Goal: Find specific page/section: Find specific page/section

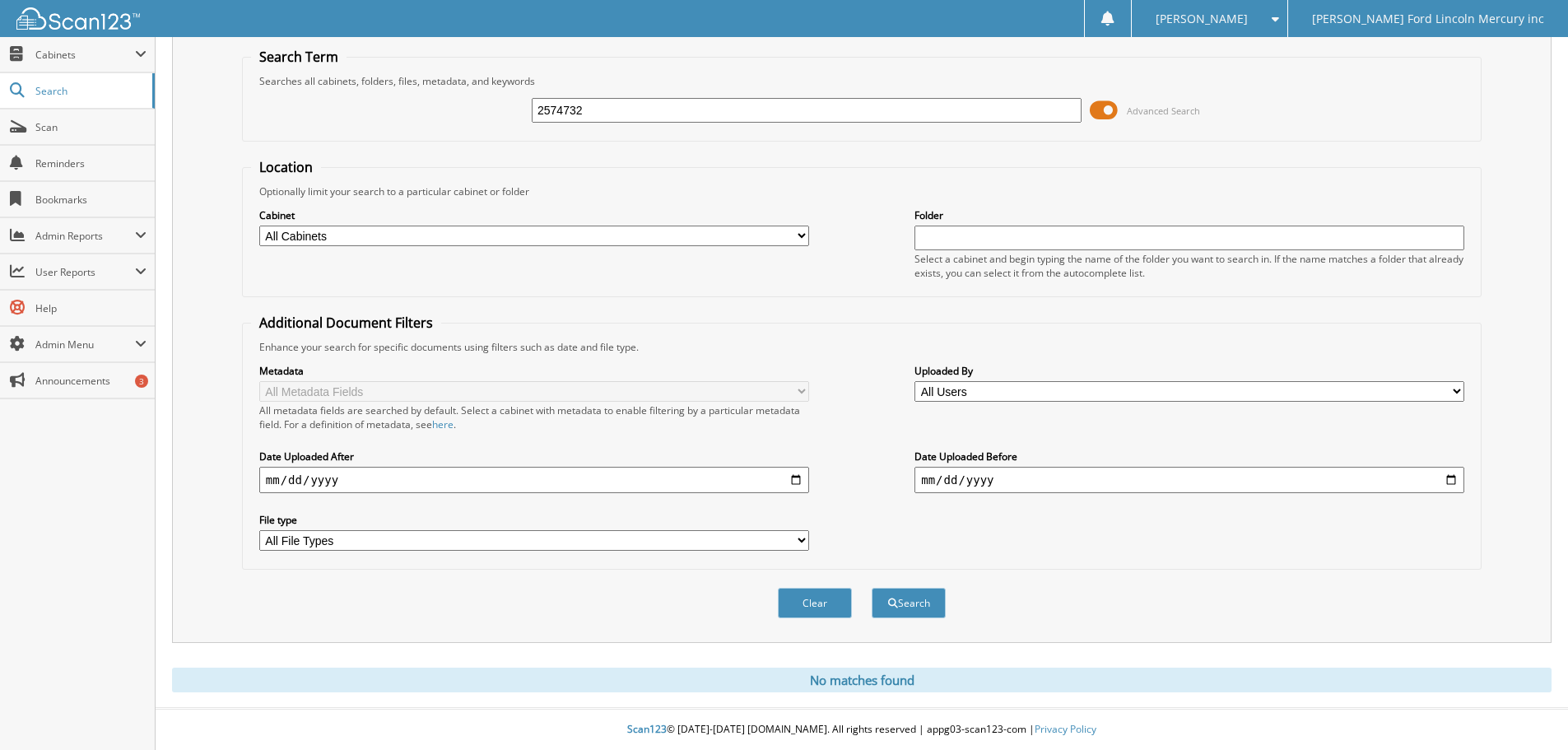
drag, startPoint x: 585, startPoint y: 110, endPoint x: 486, endPoint y: 110, distance: 99.0
click at [486, 110] on div "2574732 Advanced Search" at bounding box center [862, 111] width 1222 height 45
type input "2573439"
click at [872, 588] on button "Search" at bounding box center [909, 603] width 74 height 31
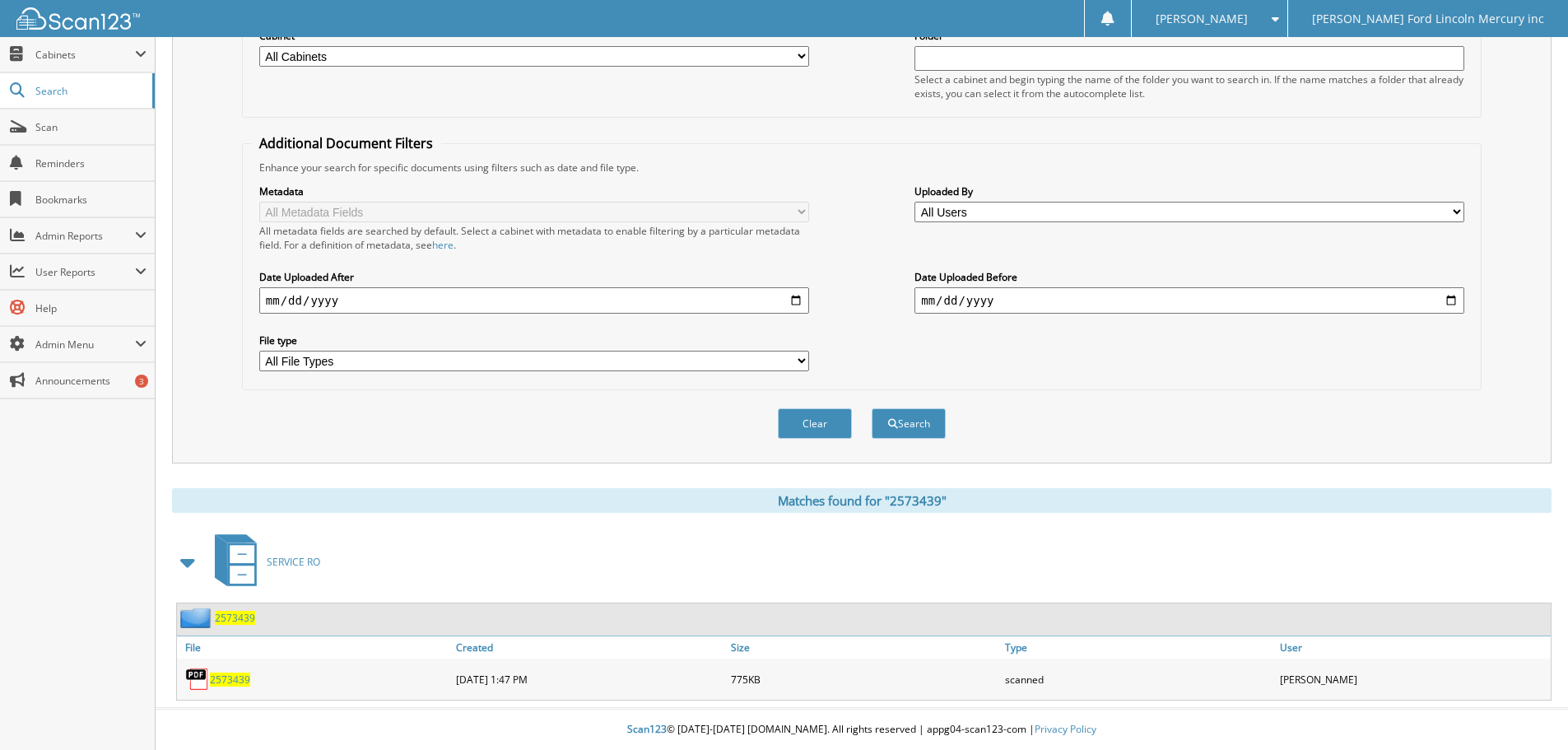
click at [230, 678] on span "2573439" at bounding box center [229, 679] width 40 height 14
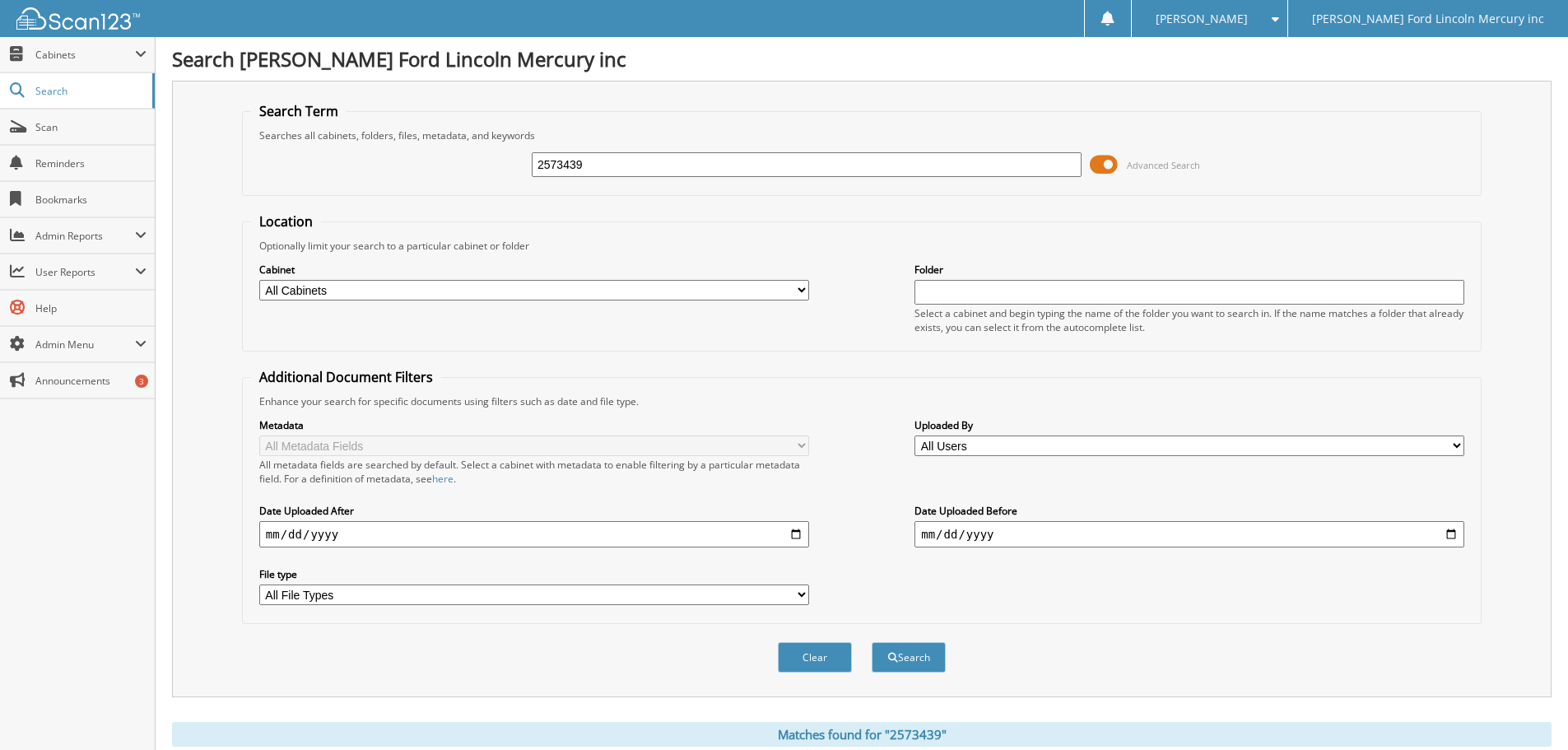
drag, startPoint x: 592, startPoint y: 167, endPoint x: 556, endPoint y: 170, distance: 36.1
click at [556, 170] on input "2573439" at bounding box center [806, 165] width 549 height 25
type input "2574195"
click at [872, 642] on button "Search" at bounding box center [909, 657] width 74 height 31
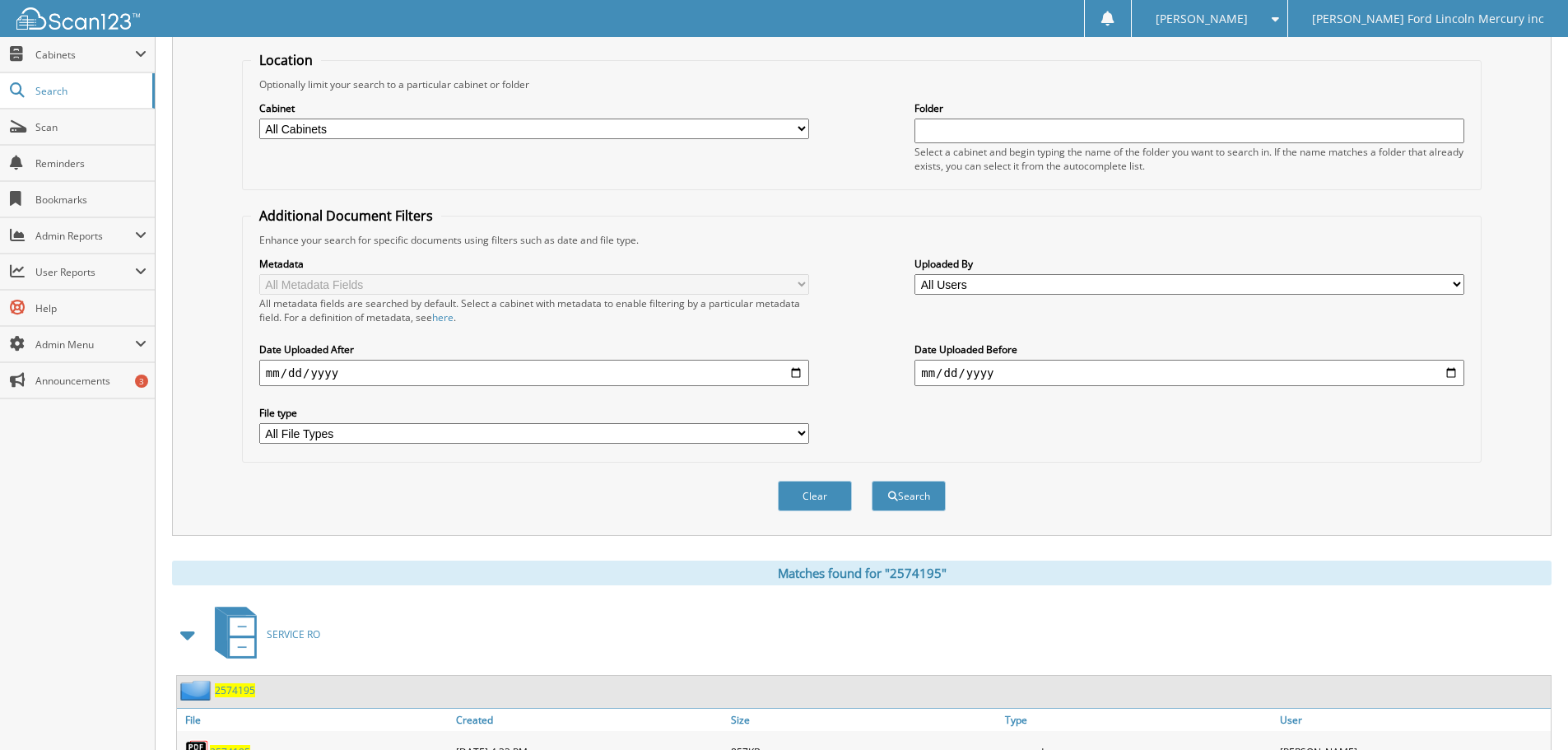
scroll to position [235, 0]
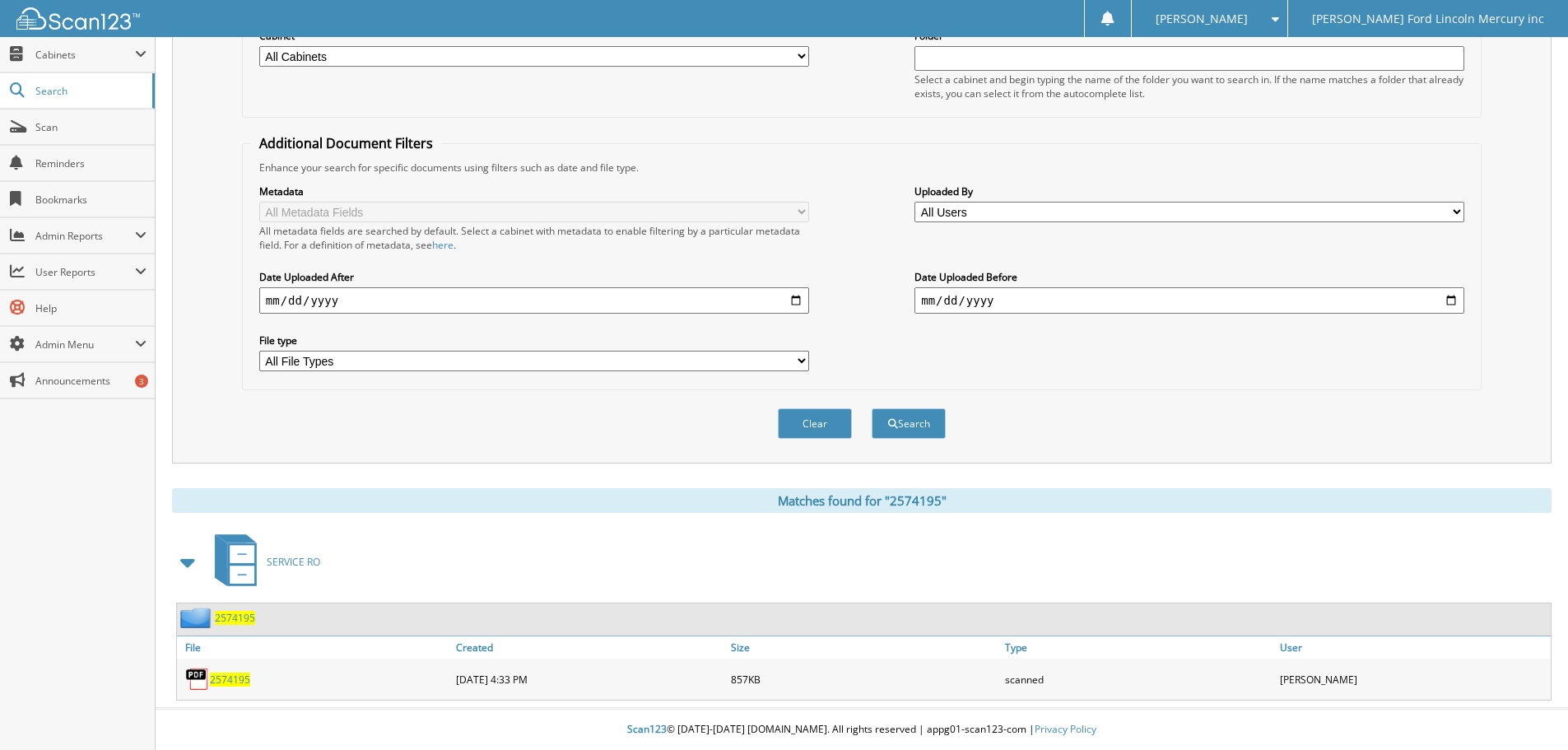
click at [239, 679] on span "2574195" at bounding box center [229, 679] width 40 height 14
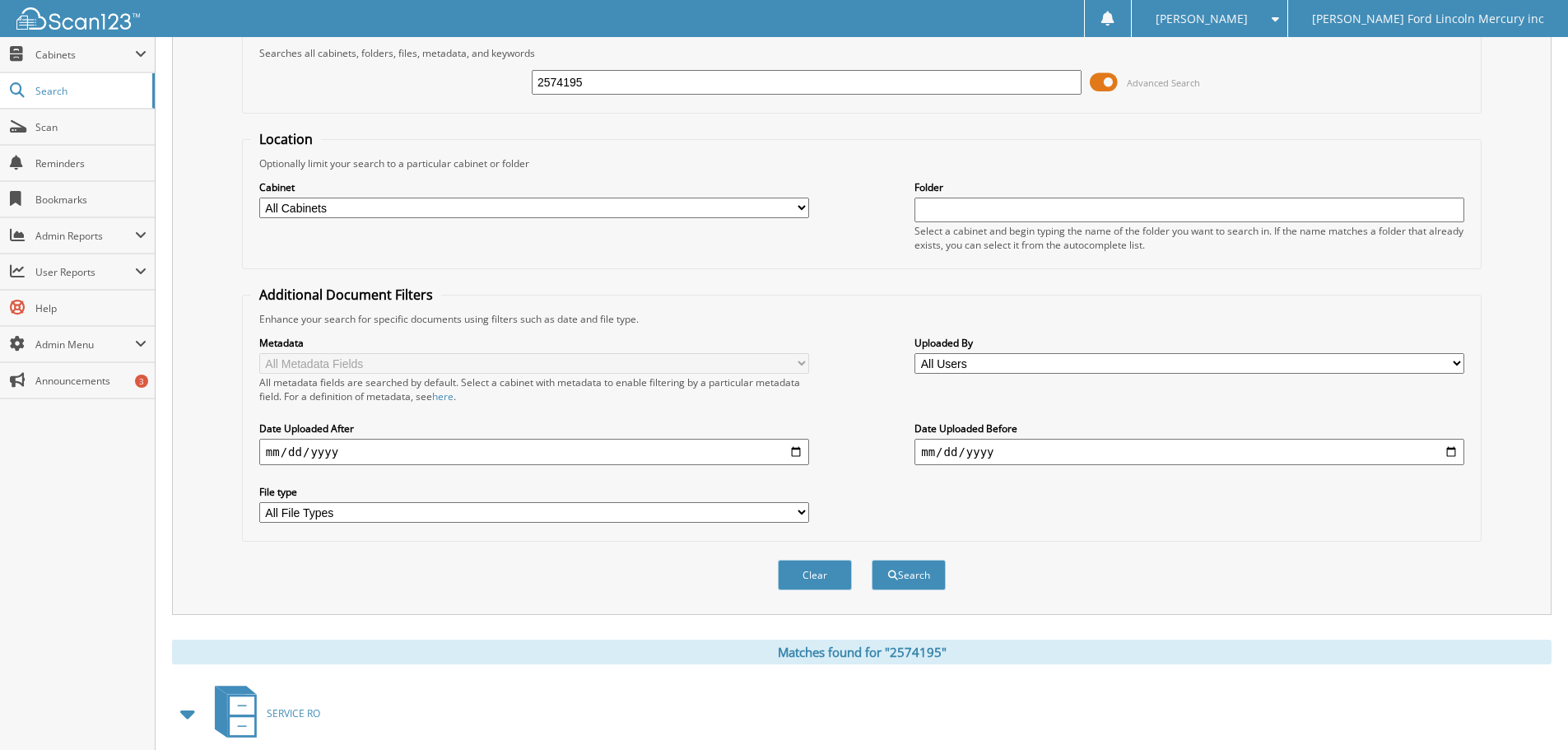
scroll to position [0, 0]
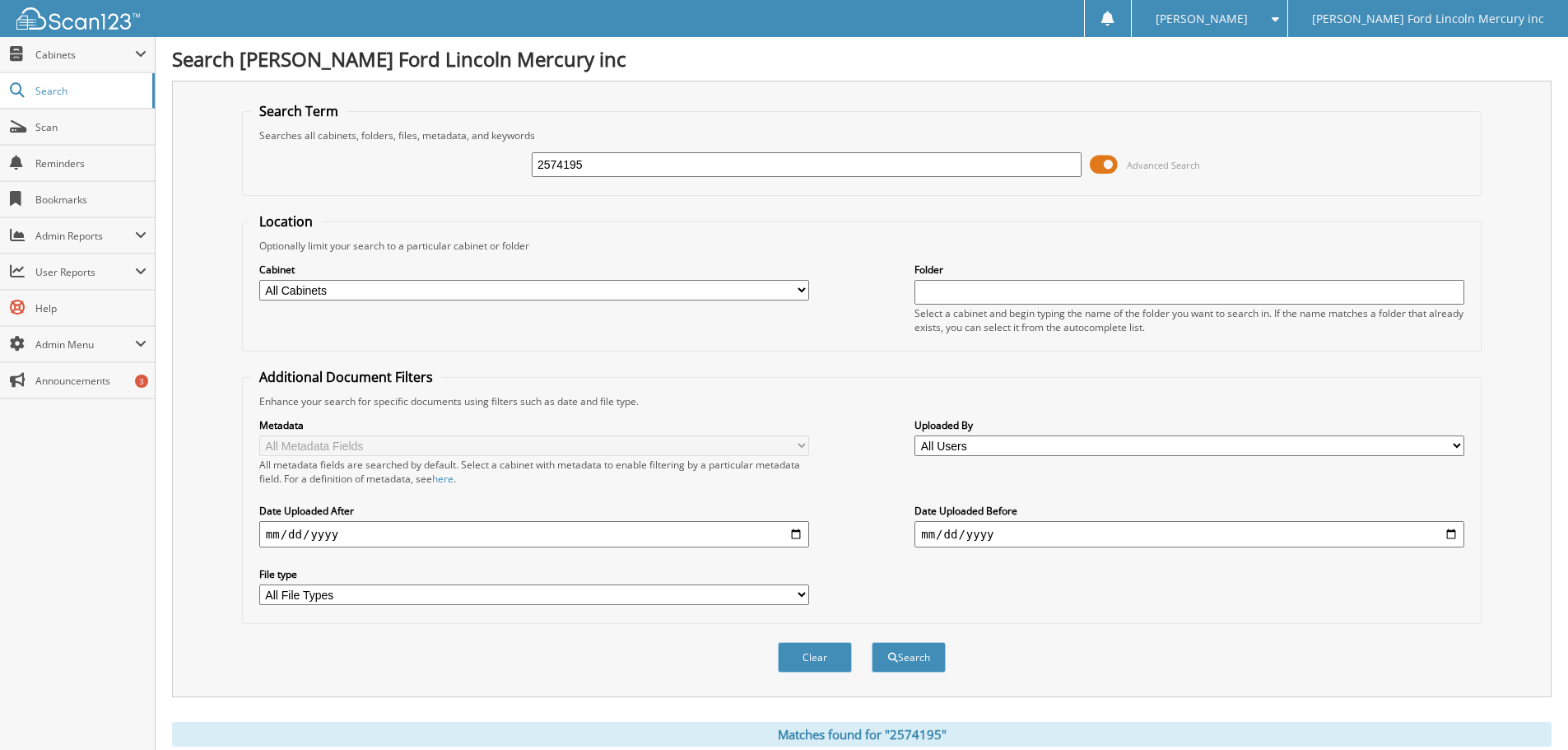
drag, startPoint x: 592, startPoint y: 164, endPoint x: 302, endPoint y: 149, distance: 290.4
click at [426, 164] on div "2574195 Advanced Search" at bounding box center [862, 165] width 1222 height 45
type input "2530174"
click at [872, 642] on button "Search" at bounding box center [909, 657] width 74 height 31
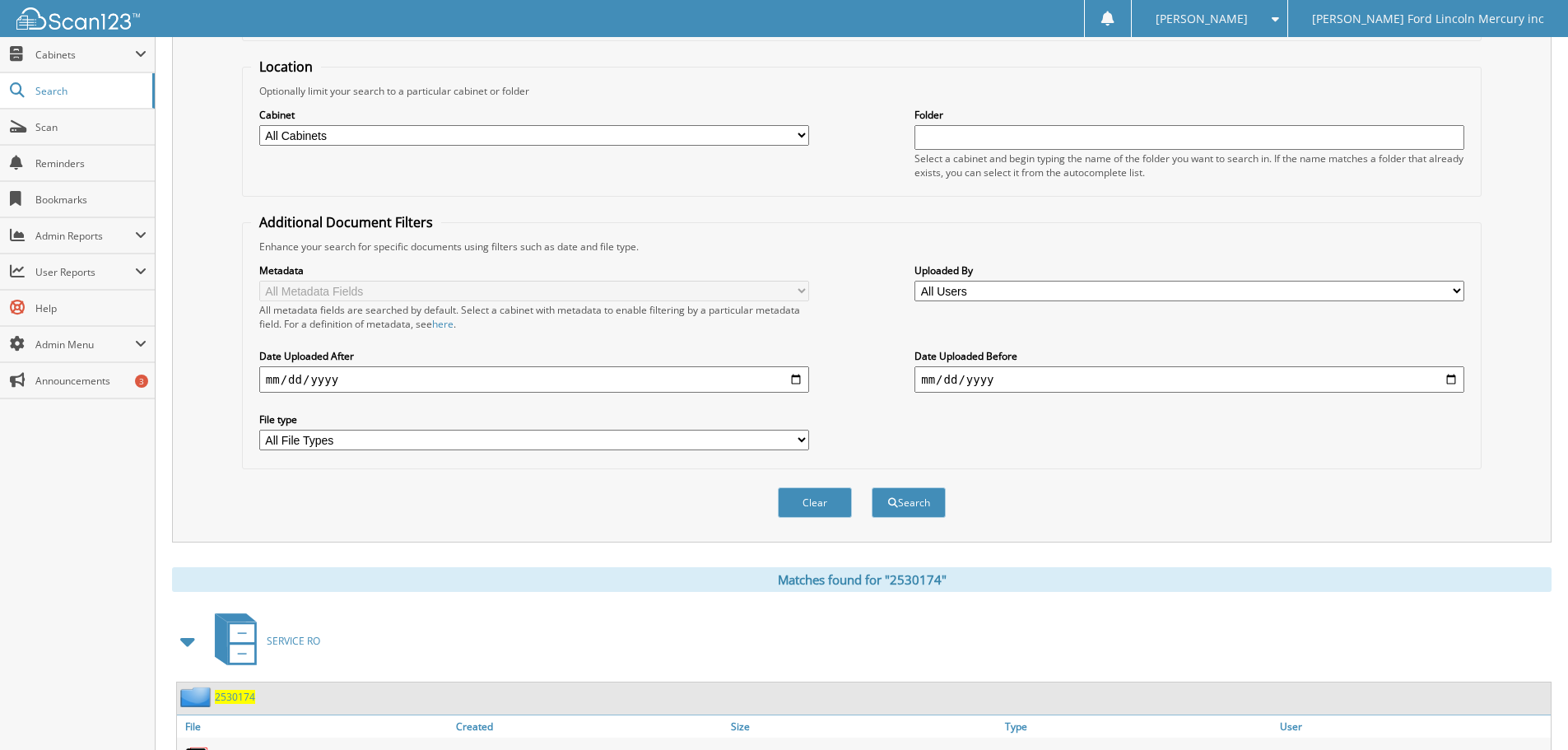
scroll to position [276, 0]
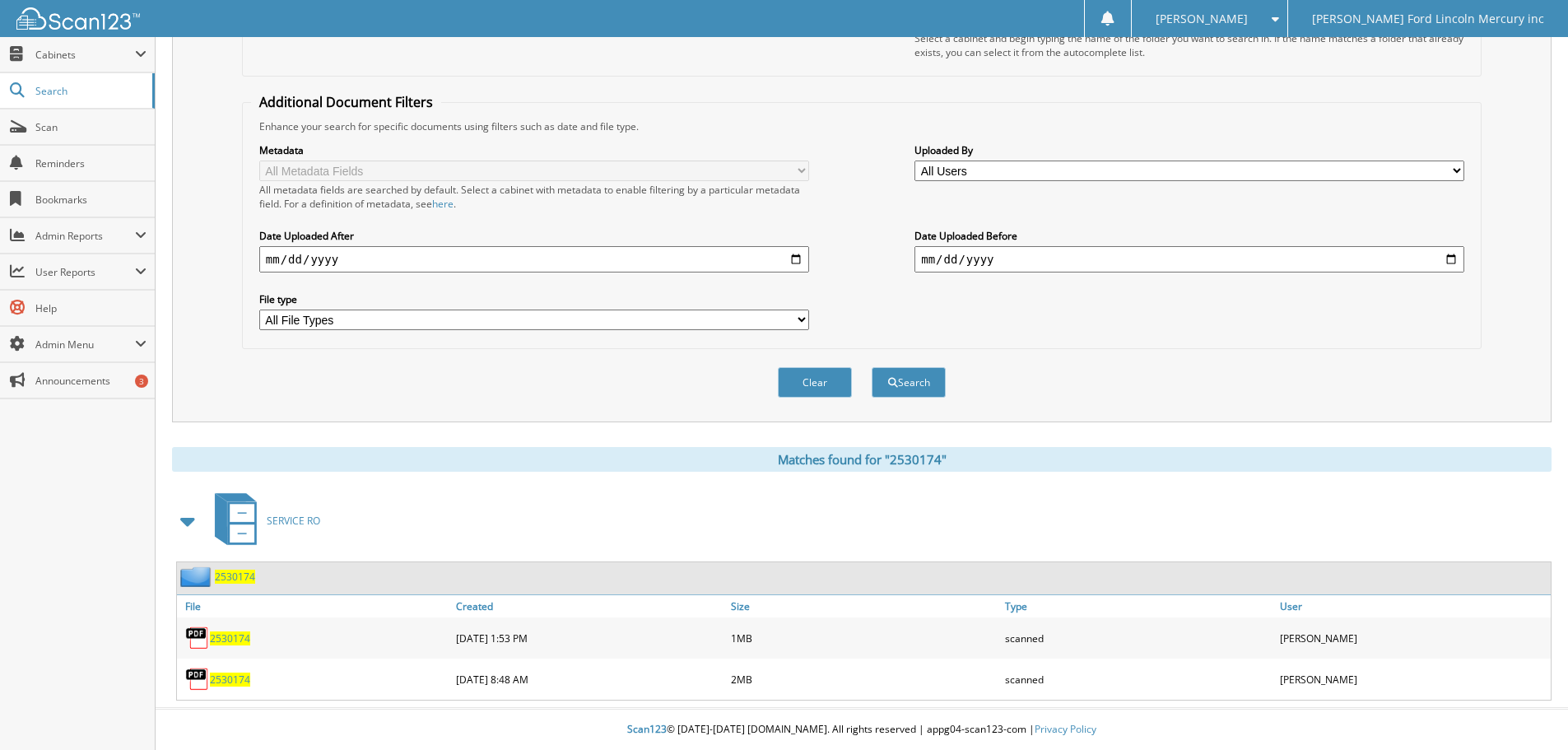
click at [232, 642] on span "2530174" at bounding box center [229, 638] width 40 height 14
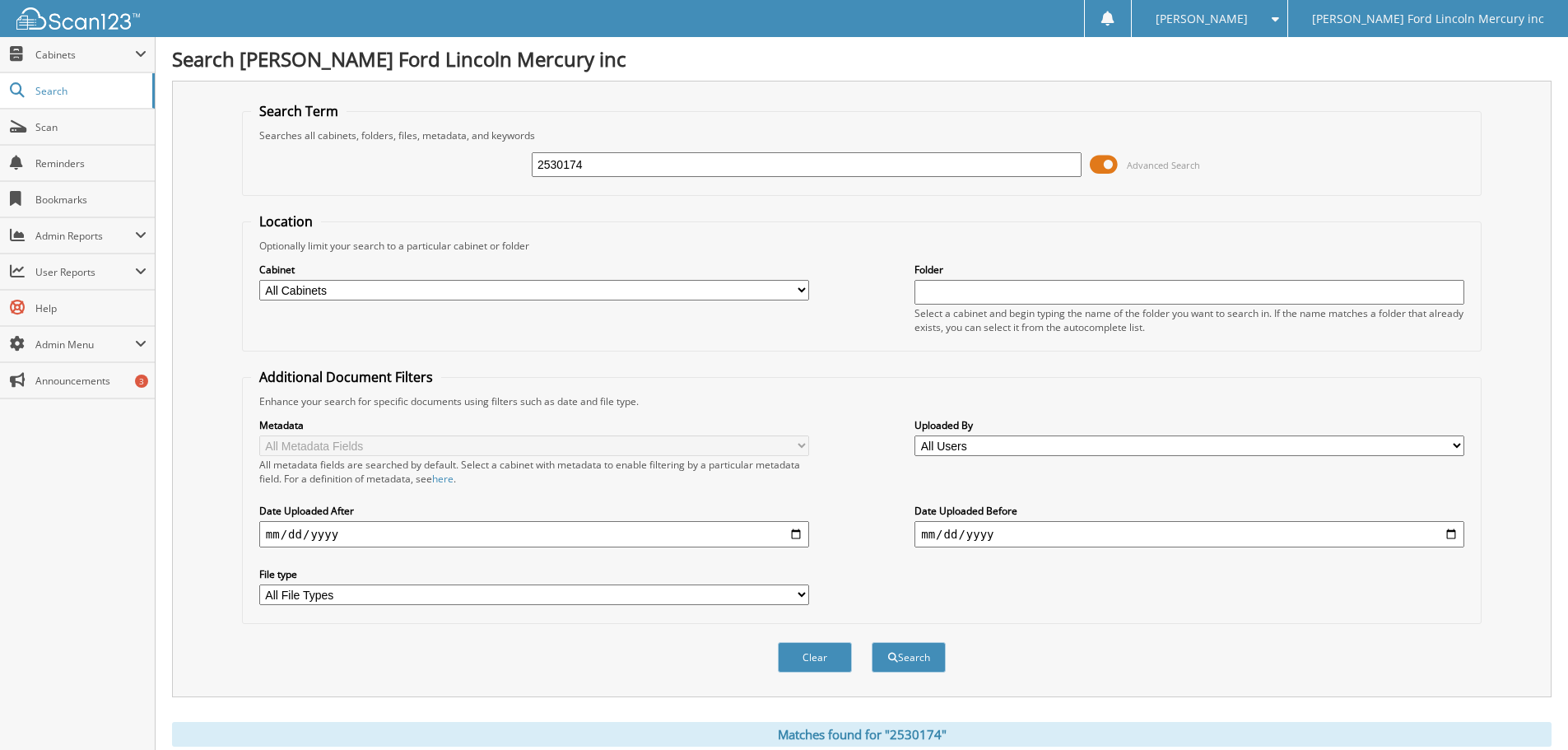
drag, startPoint x: 611, startPoint y: 160, endPoint x: 419, endPoint y: 150, distance: 192.3
click at [466, 151] on div "2530174 Advanced Search" at bounding box center [862, 165] width 1222 height 45
type input "25107400"
click at [872, 642] on button "Search" at bounding box center [909, 657] width 74 height 31
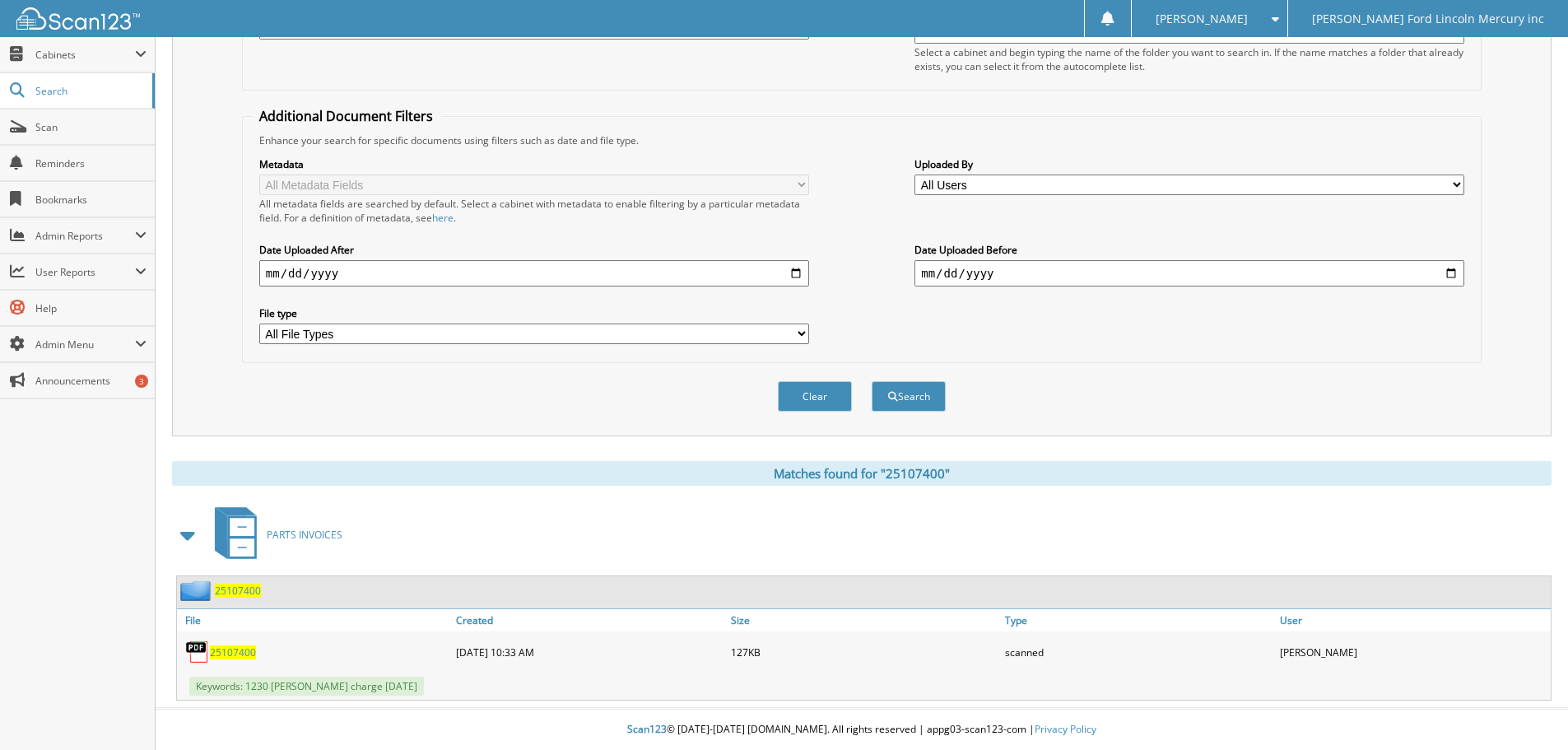
click at [231, 656] on span "25107400" at bounding box center [232, 652] width 46 height 14
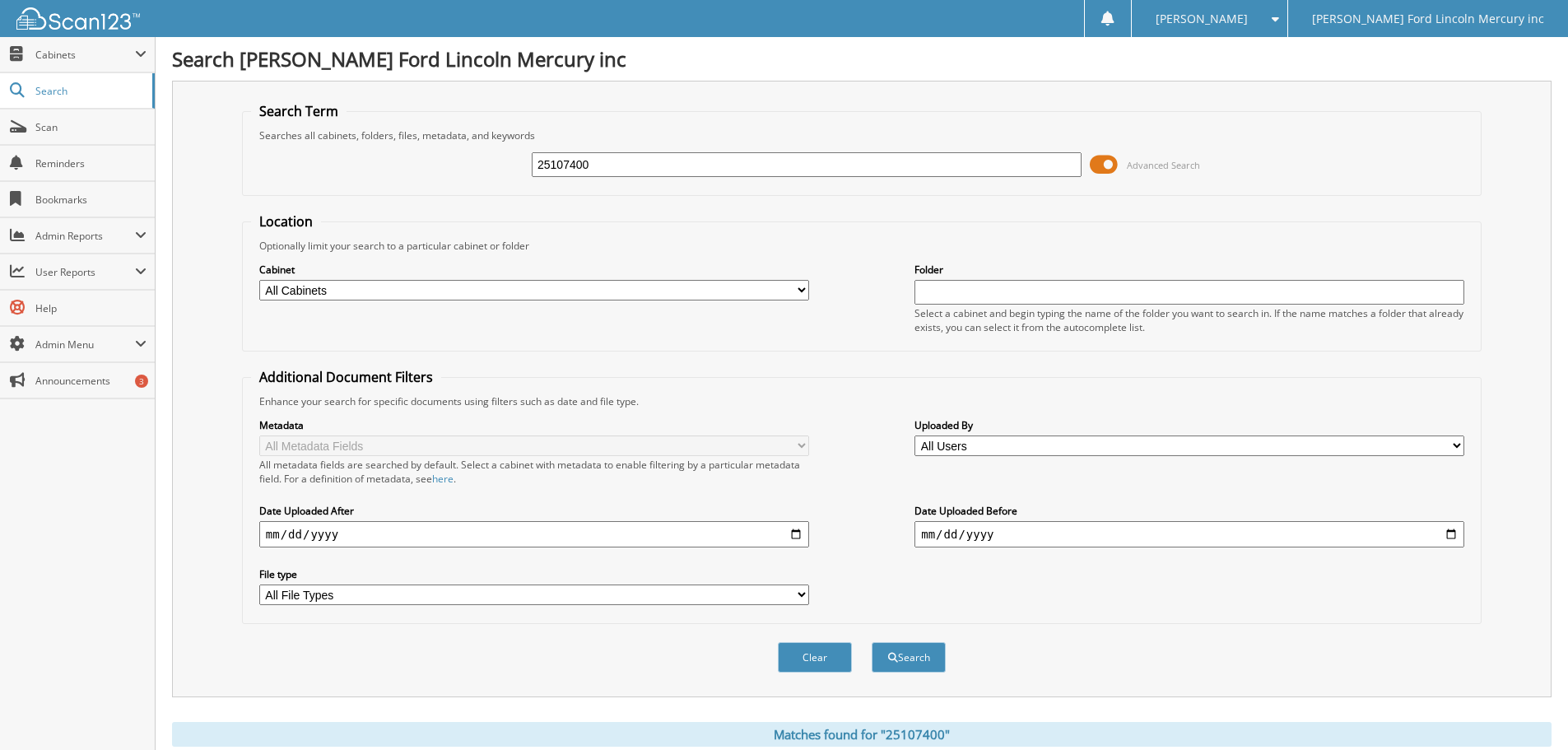
drag, startPoint x: 439, startPoint y: 138, endPoint x: 346, endPoint y: 120, distance: 94.7
click at [394, 132] on fieldset "Search Term Searches all cabinets, folders, files, metadata, and keywords 25107…" at bounding box center [861, 149] width 1239 height 94
type input "2571324"
click at [872, 642] on button "Search" at bounding box center [909, 657] width 74 height 31
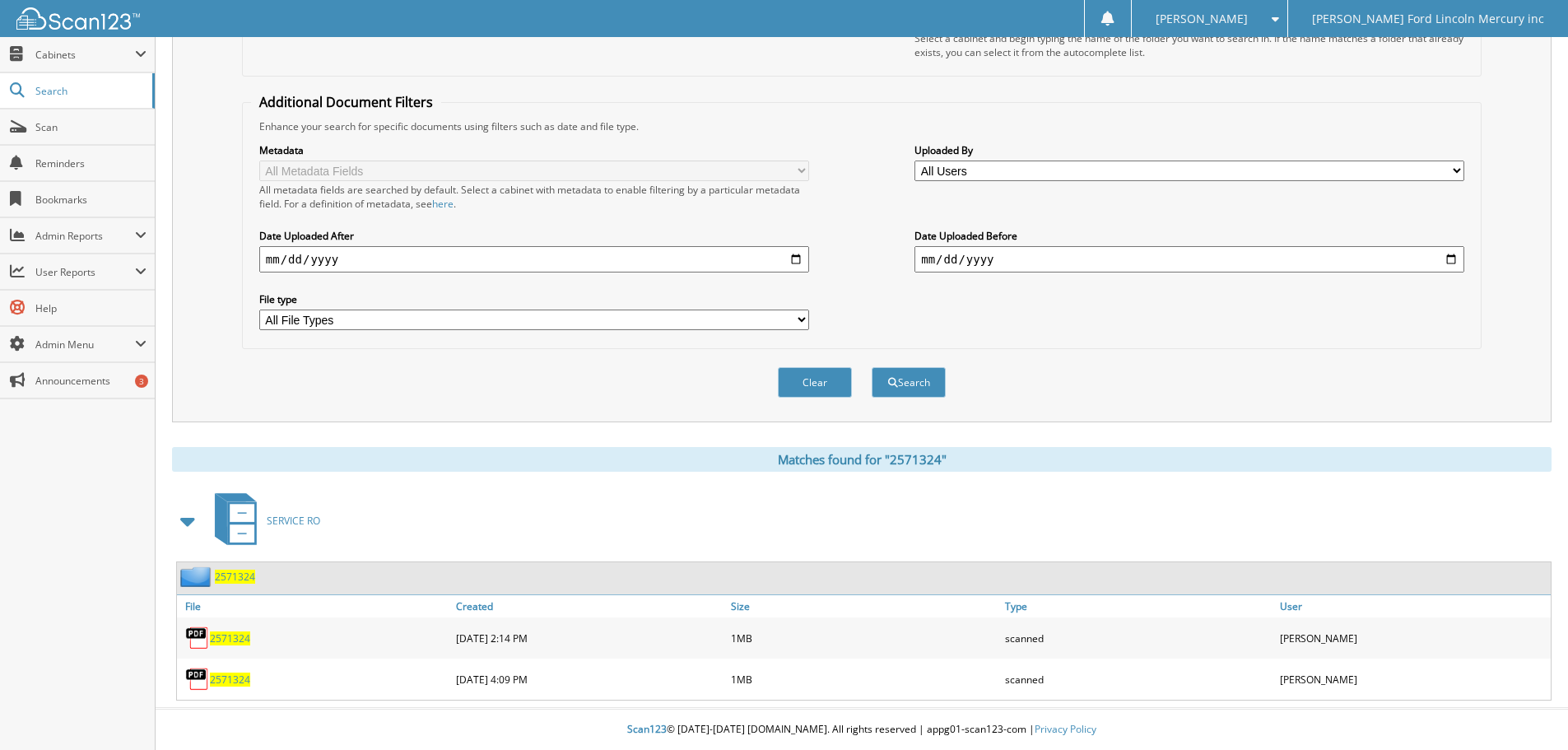
scroll to position [276, 0]
click at [238, 632] on link "2571324" at bounding box center [229, 638] width 40 height 14
drag, startPoint x: 58, startPoint y: 130, endPoint x: 66, endPoint y: 126, distance: 8.9
click at [58, 130] on span "Scan" at bounding box center [90, 127] width 111 height 14
